Goal: Navigation & Orientation: Find specific page/section

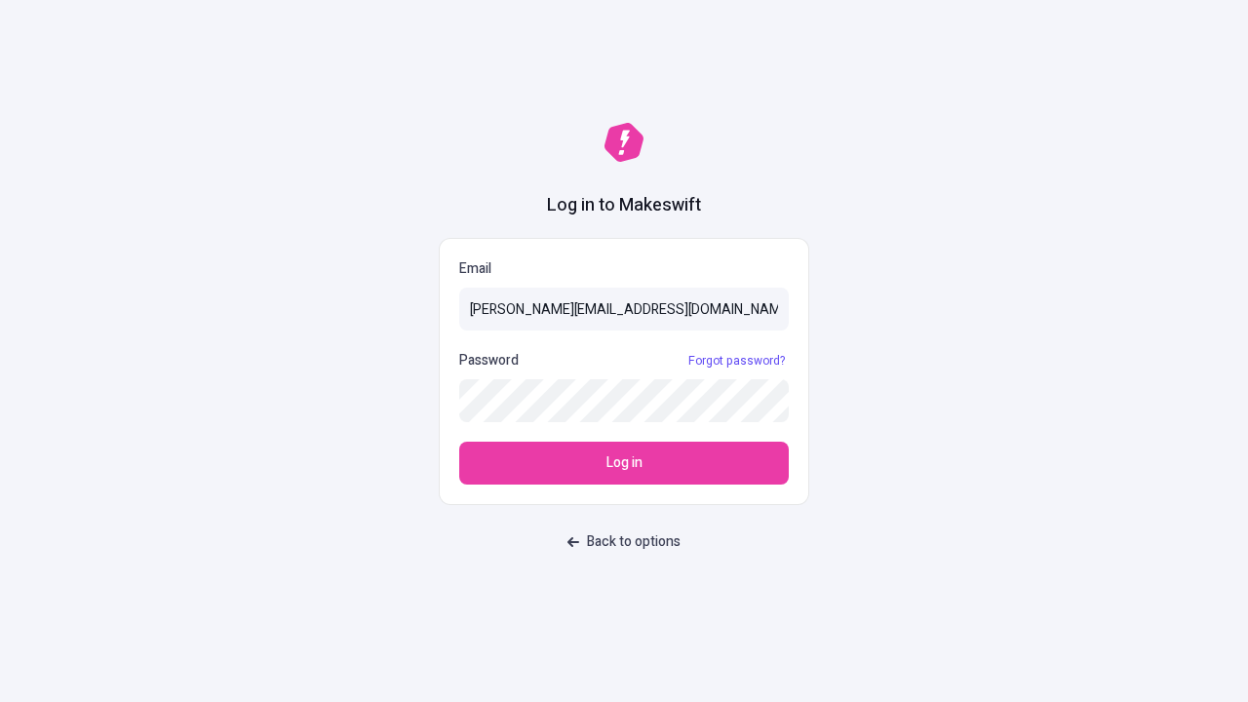
type input "[PERSON_NAME][EMAIL_ADDRESS][DOMAIN_NAME]"
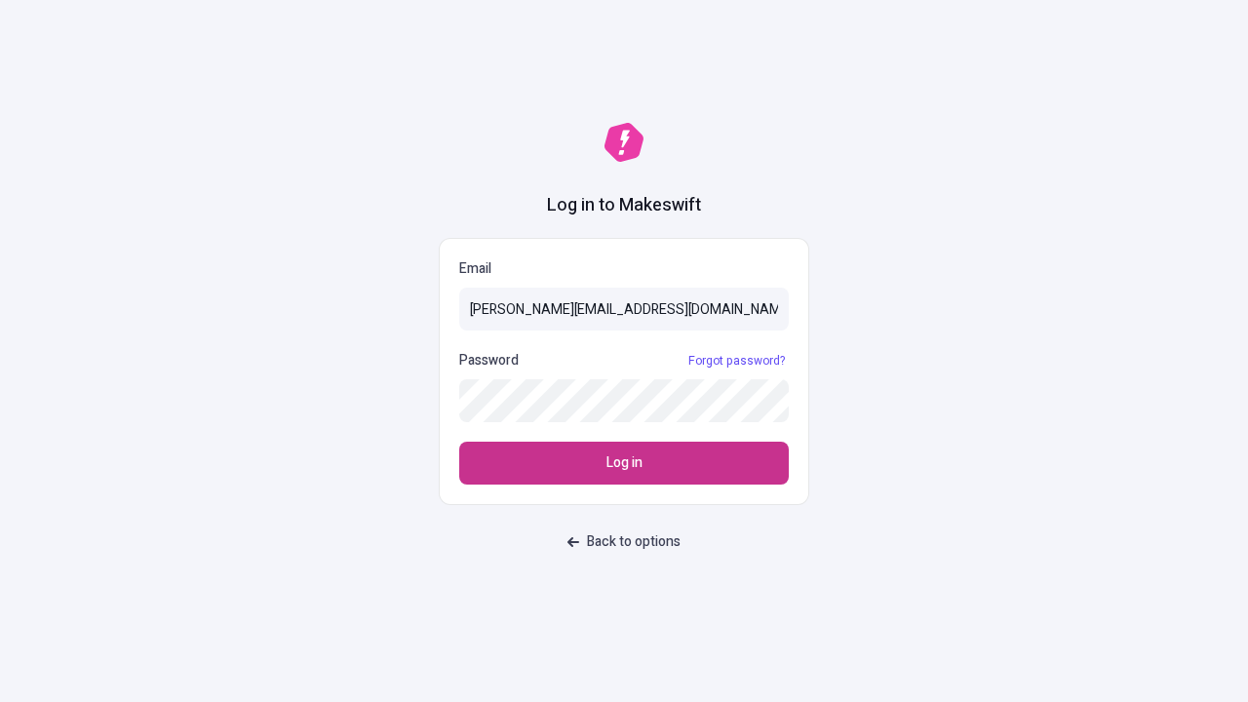
click at [624, 463] on span "Log in" at bounding box center [624, 462] width 36 height 21
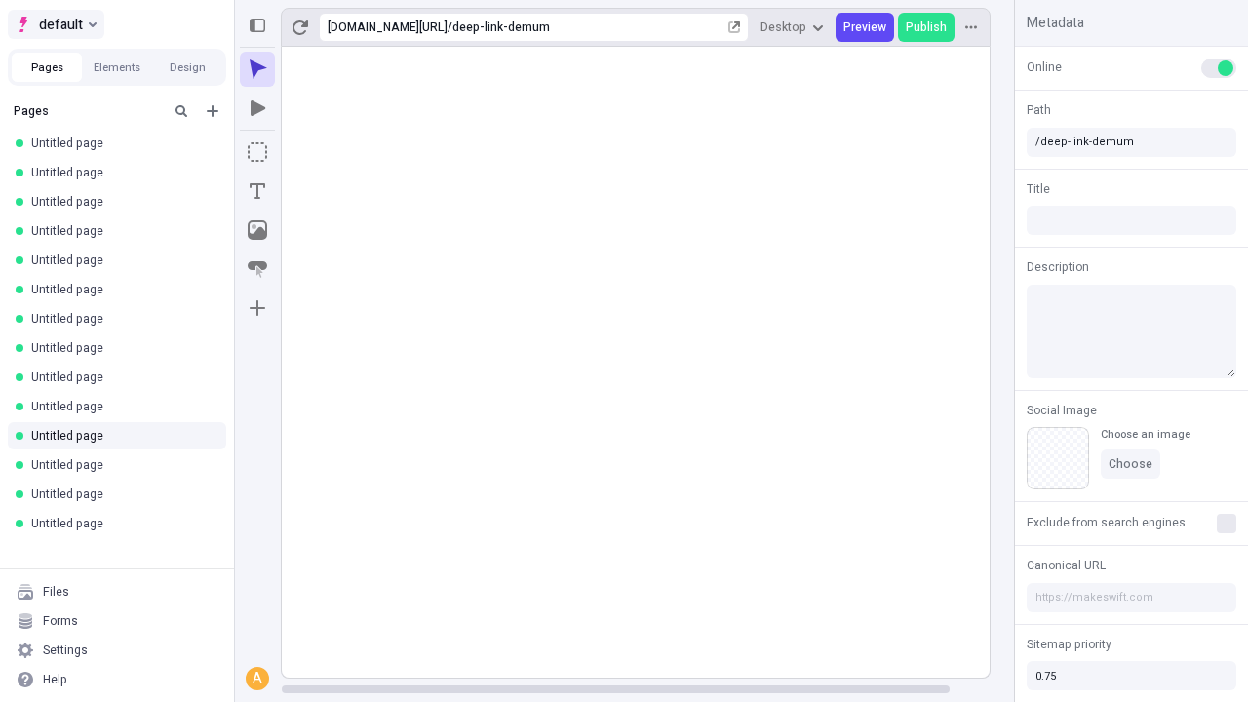
click at [55, 24] on span "default" at bounding box center [61, 24] width 44 height 23
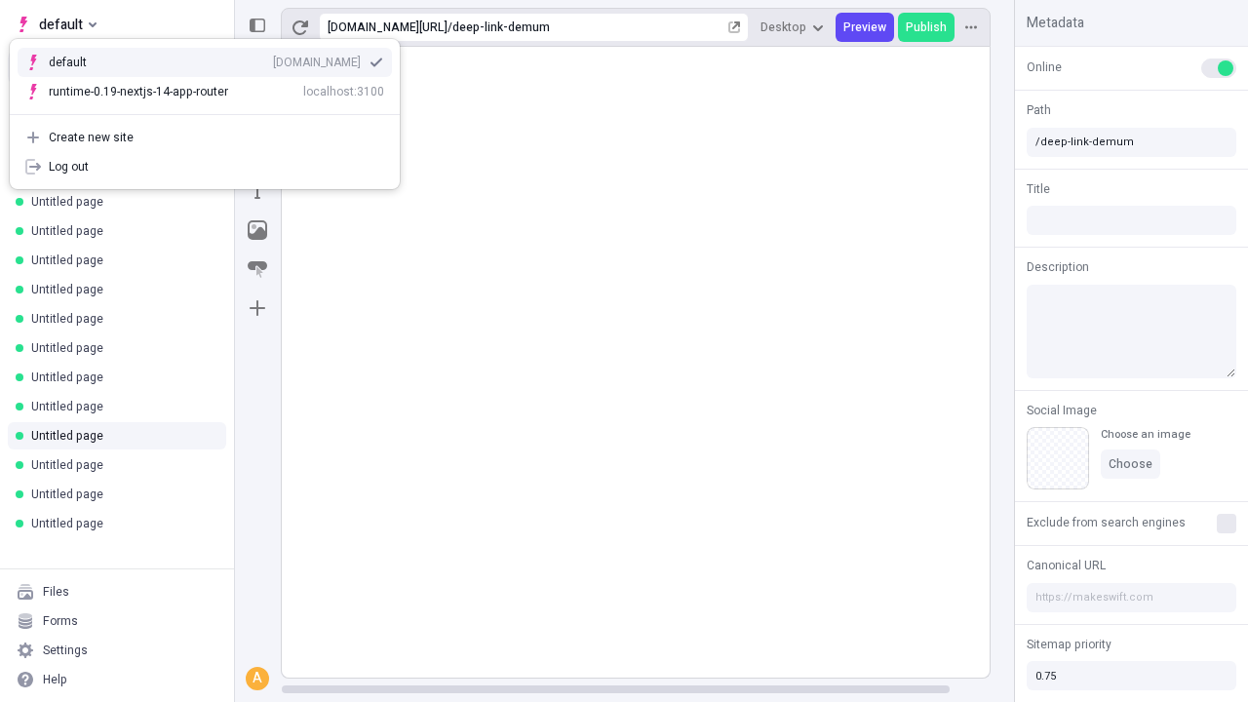
click at [273, 58] on div "qee9k4dy7d.staging.makeswift.site" at bounding box center [317, 63] width 88 height 16
click at [187, 67] on button "Design" at bounding box center [187, 67] width 70 height 29
